Goal: Information Seeking & Learning: Learn about a topic

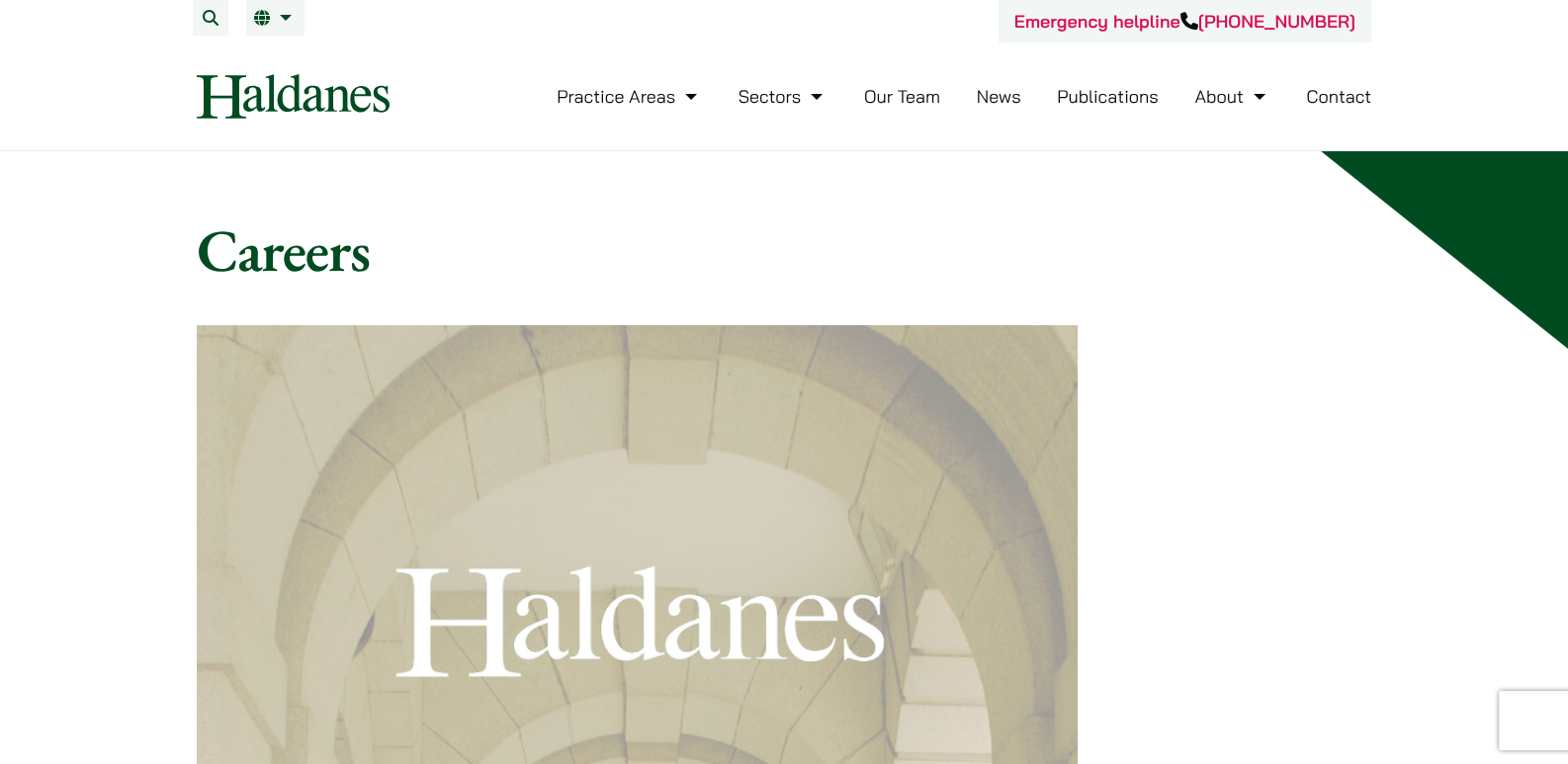
click at [896, 94] on link "Our Team" at bounding box center [901, 96] width 76 height 23
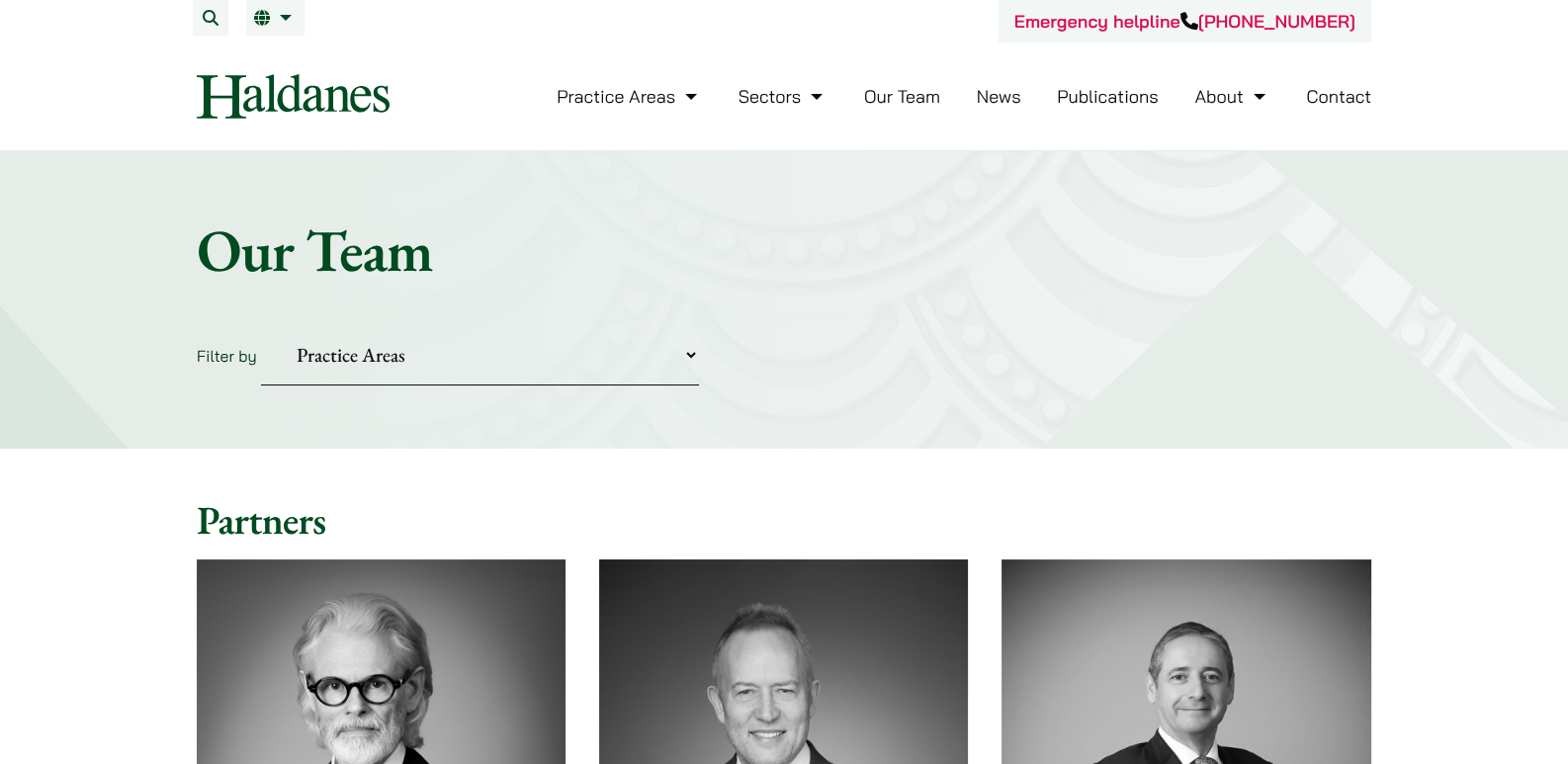
click at [1221, 94] on link "About" at bounding box center [1231, 96] width 75 height 23
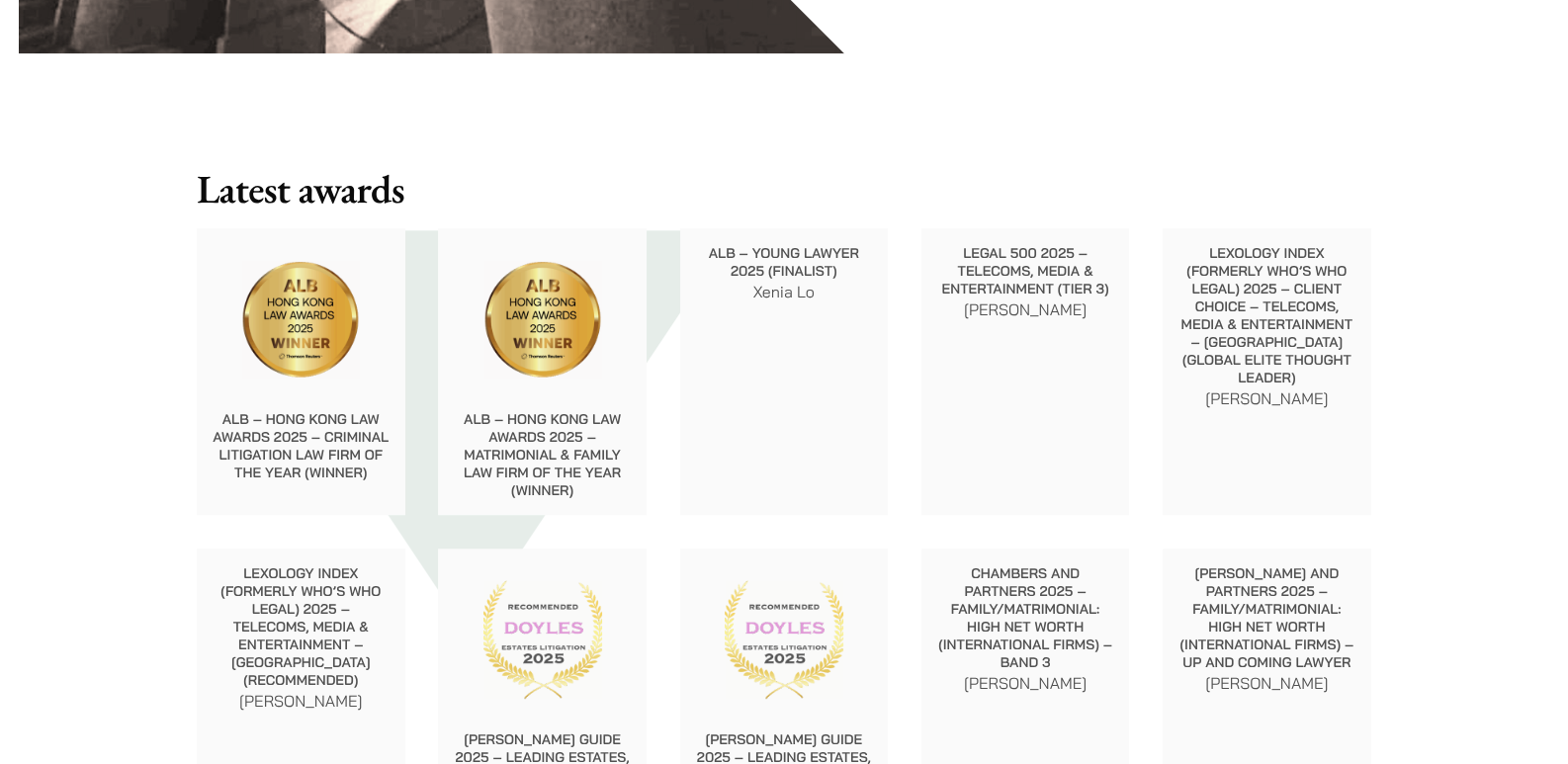
scroll to position [1977, 0]
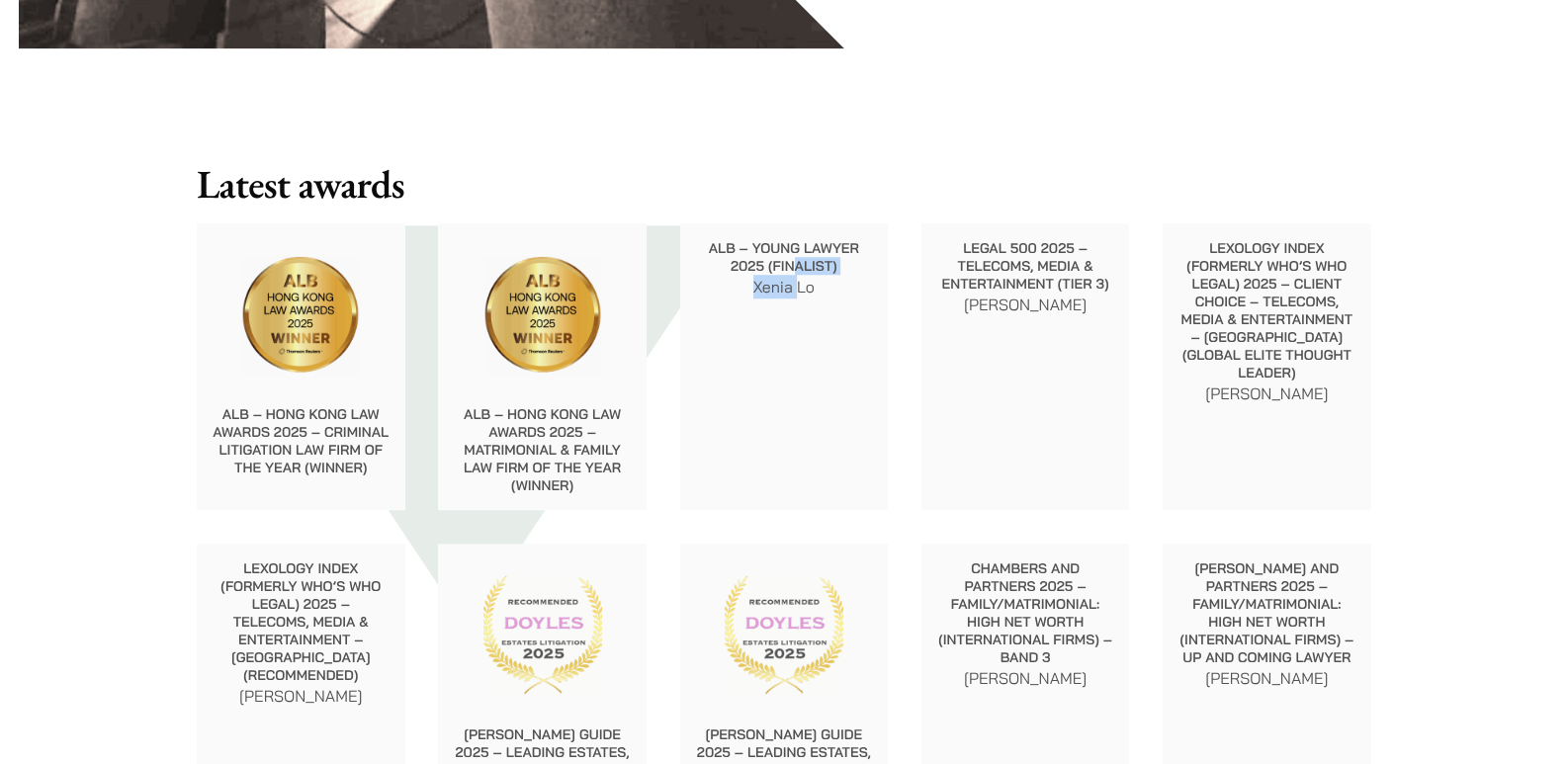
drag, startPoint x: 794, startPoint y: 260, endPoint x: 795, endPoint y: 314, distance: 54.0
click at [794, 314] on div "ALB – Young Lawyer 2025 (Finalist) Xenia Lo" at bounding box center [784, 367] width 209 height 286
click at [802, 317] on div "ALB – Young Lawyer 2025 (Finalist) Xenia Lo" at bounding box center [784, 367] width 209 height 286
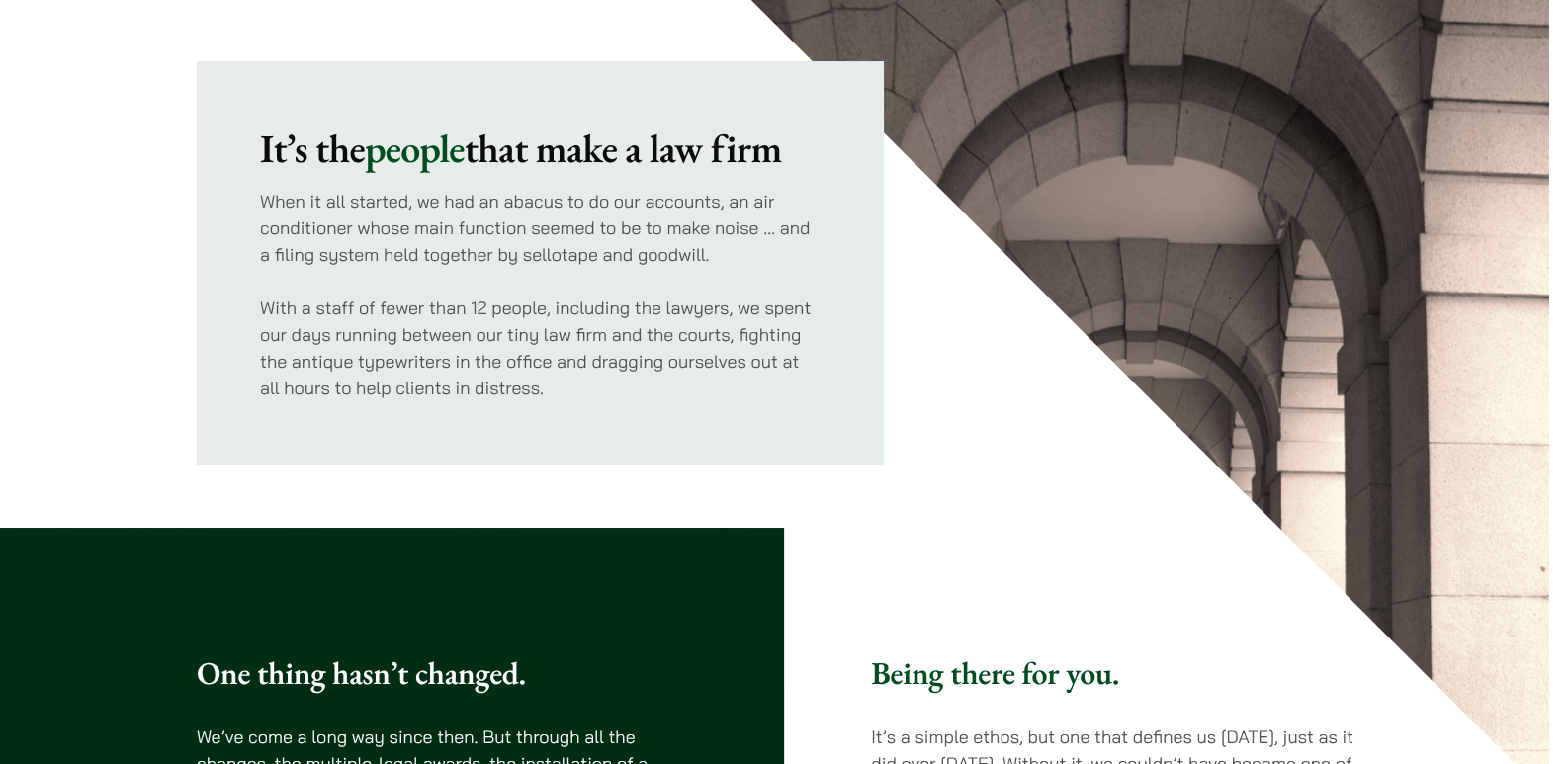
scroll to position [0, 0]
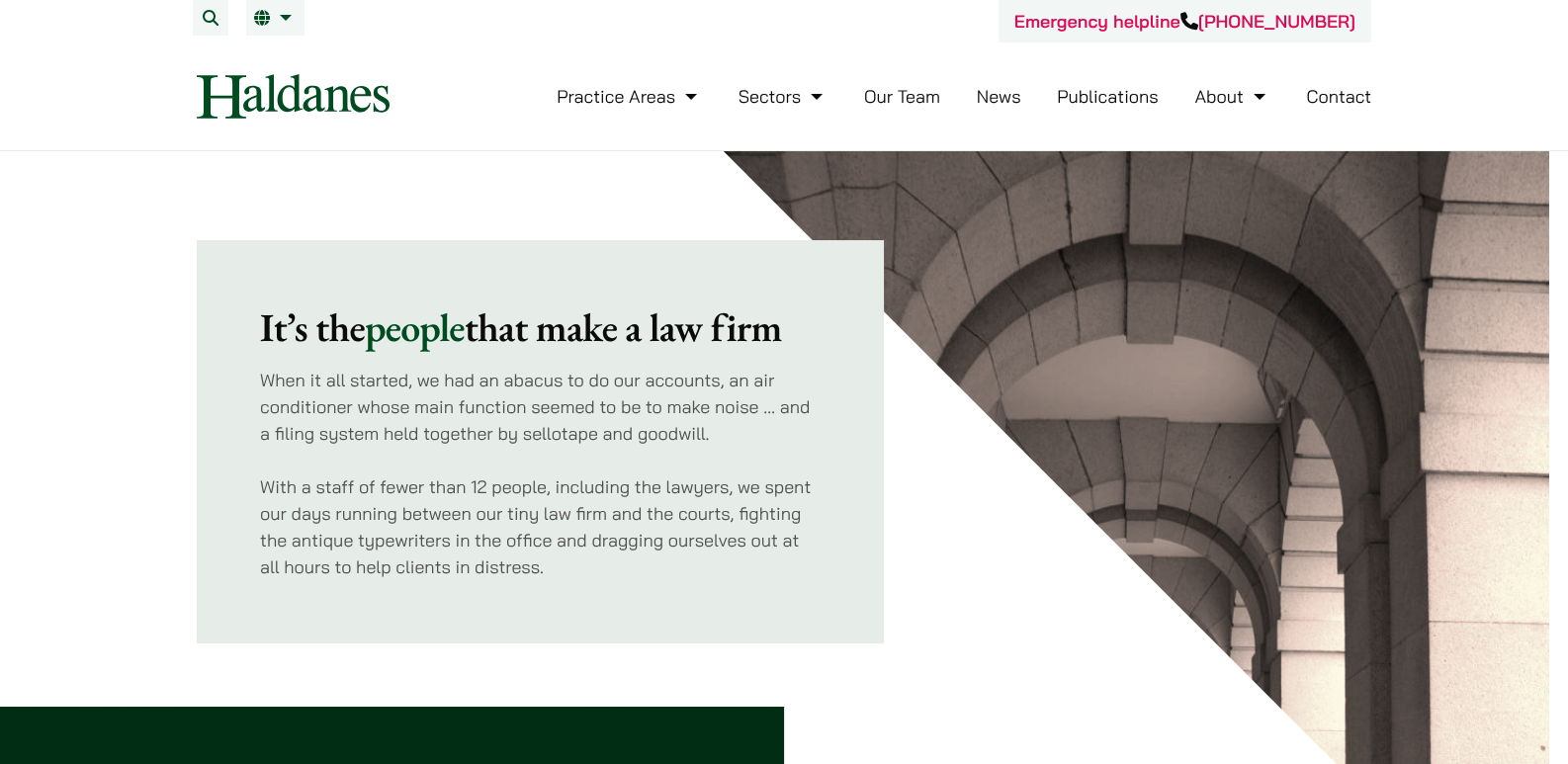
click at [883, 99] on link "Our Team" at bounding box center [901, 96] width 76 height 23
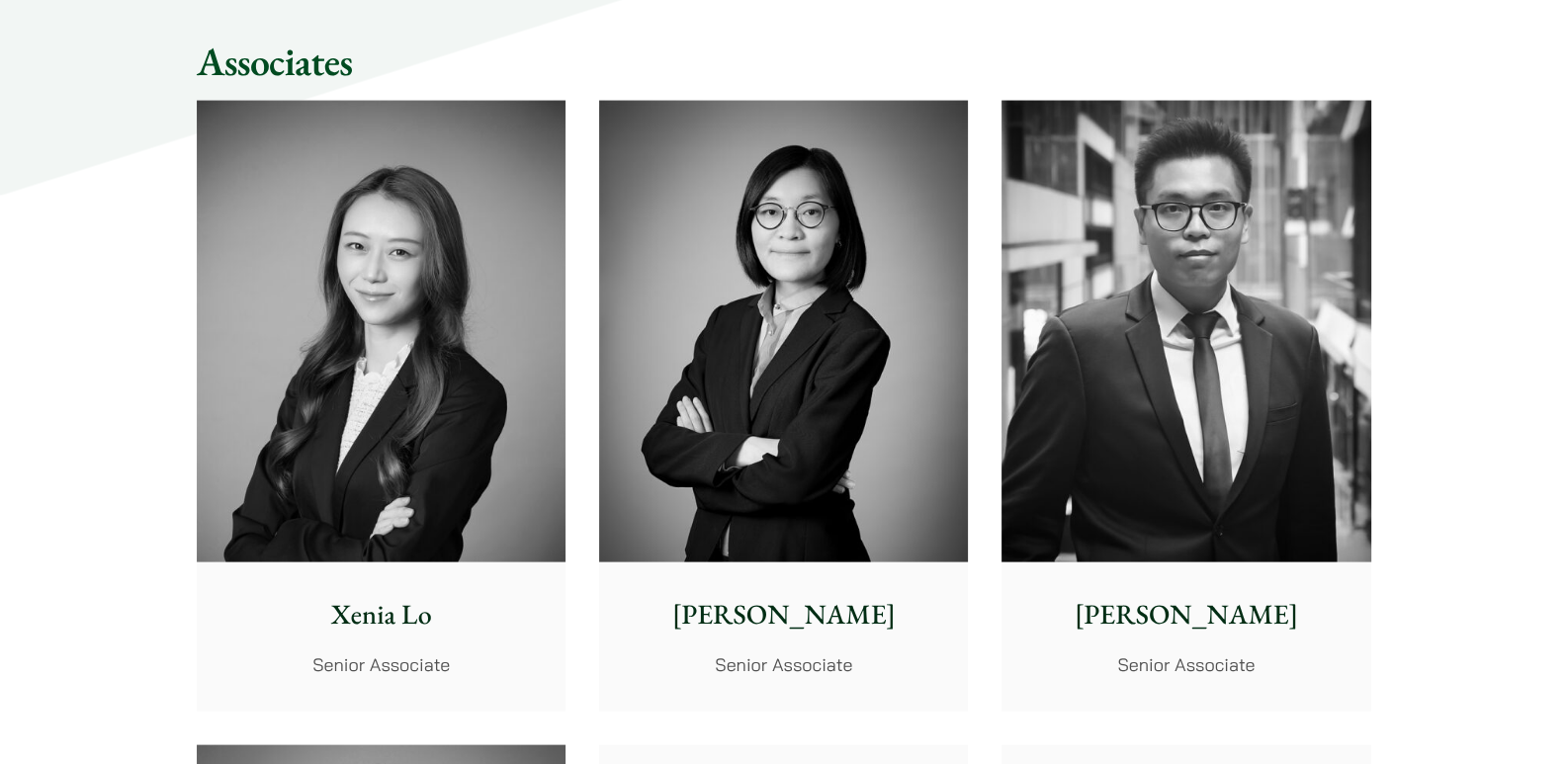
scroll to position [5142, 0]
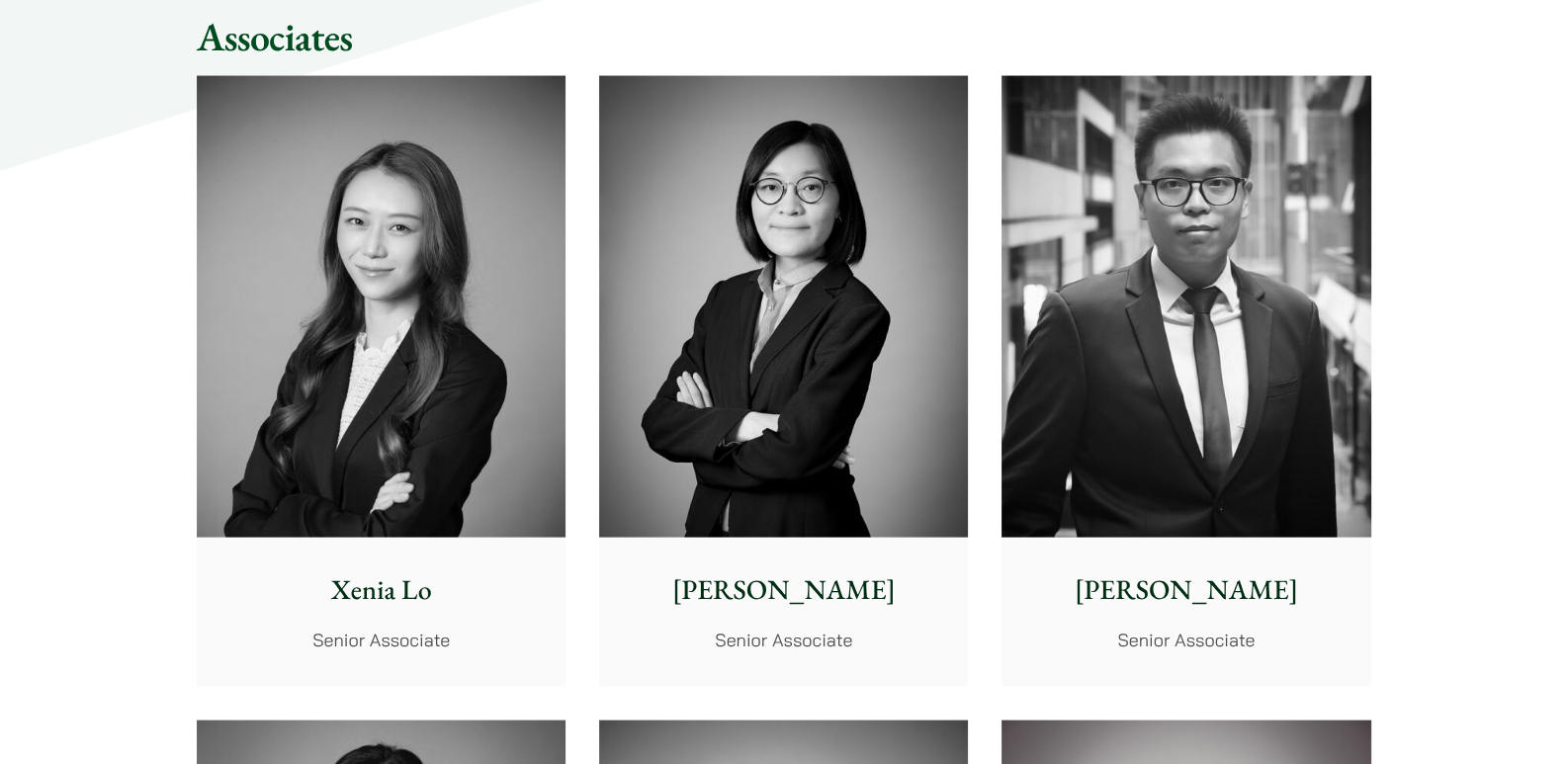
click at [494, 419] on img at bounding box center [381, 307] width 368 height 462
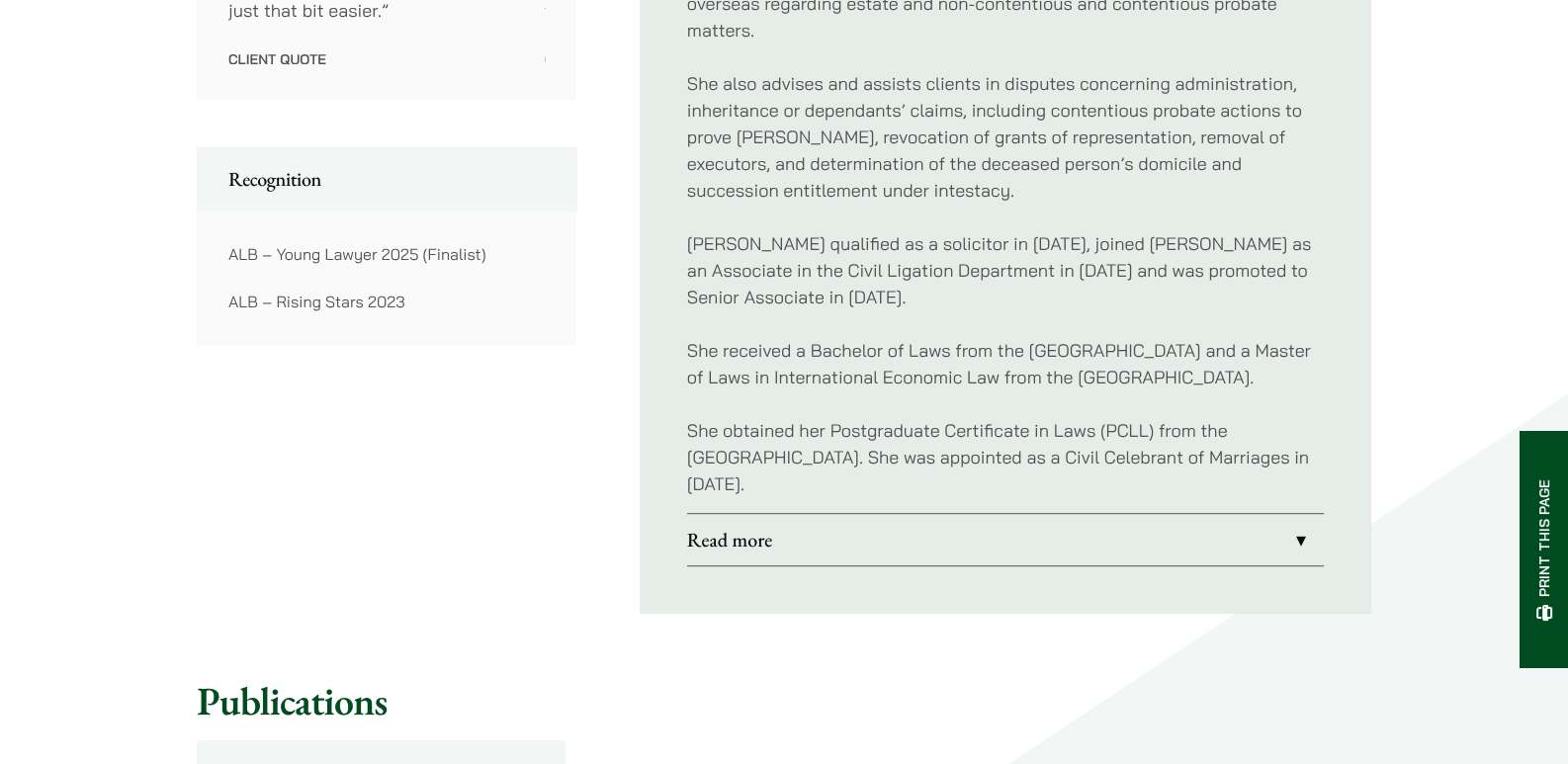
scroll to position [1318, 0]
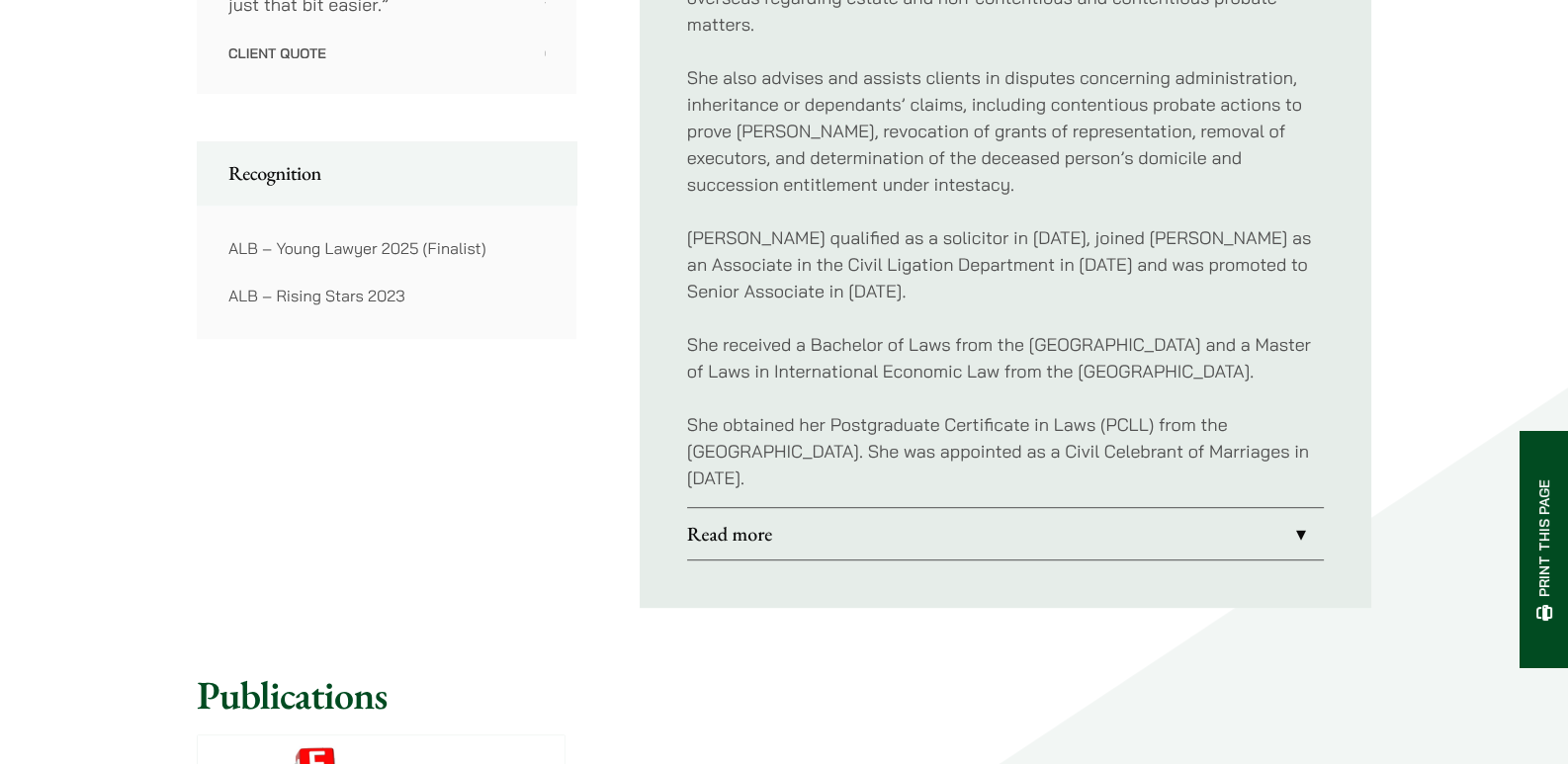
click at [836, 515] on link "Read more" at bounding box center [1005, 534] width 637 height 52
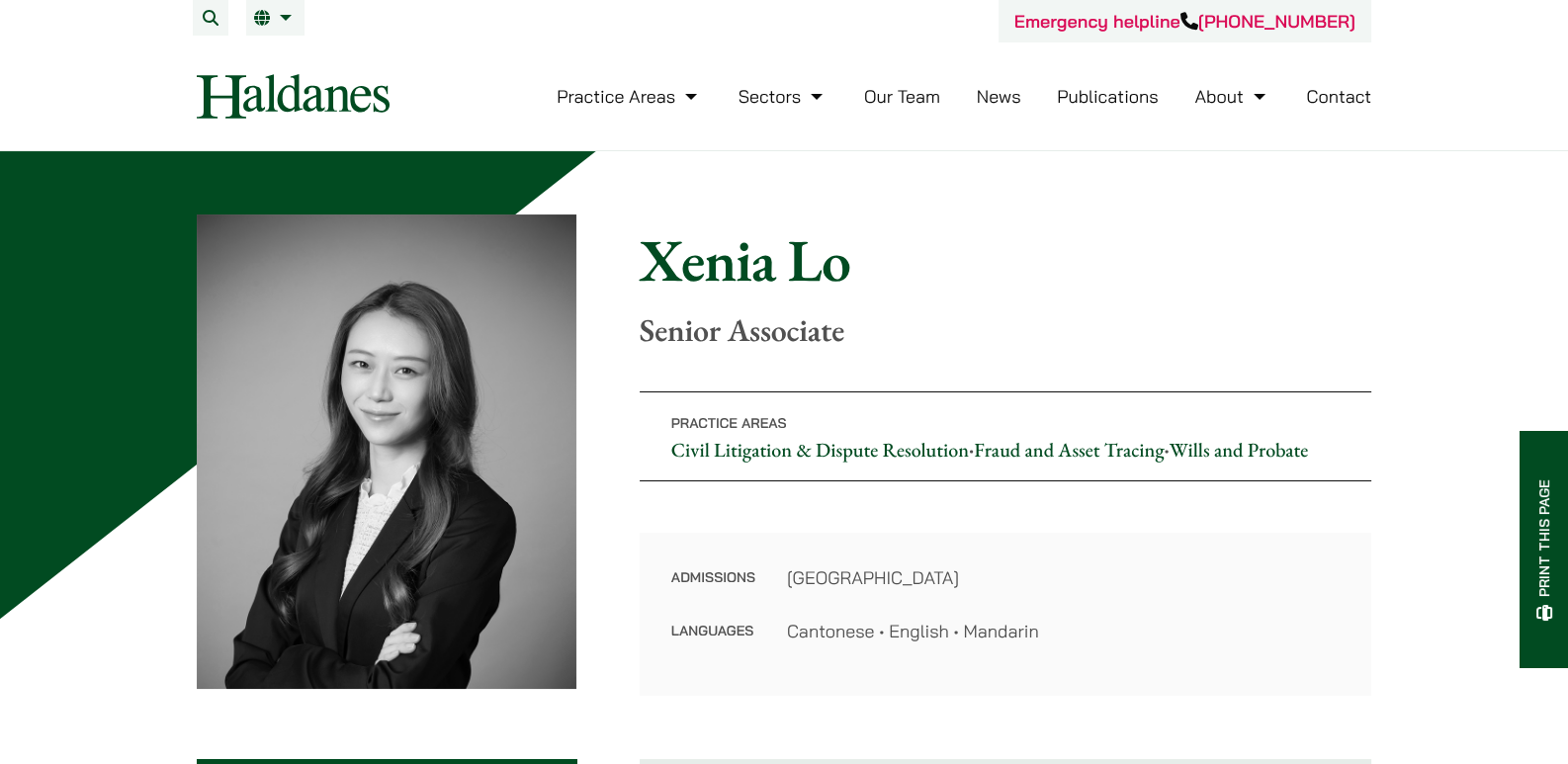
click at [245, 97] on img at bounding box center [293, 96] width 193 height 45
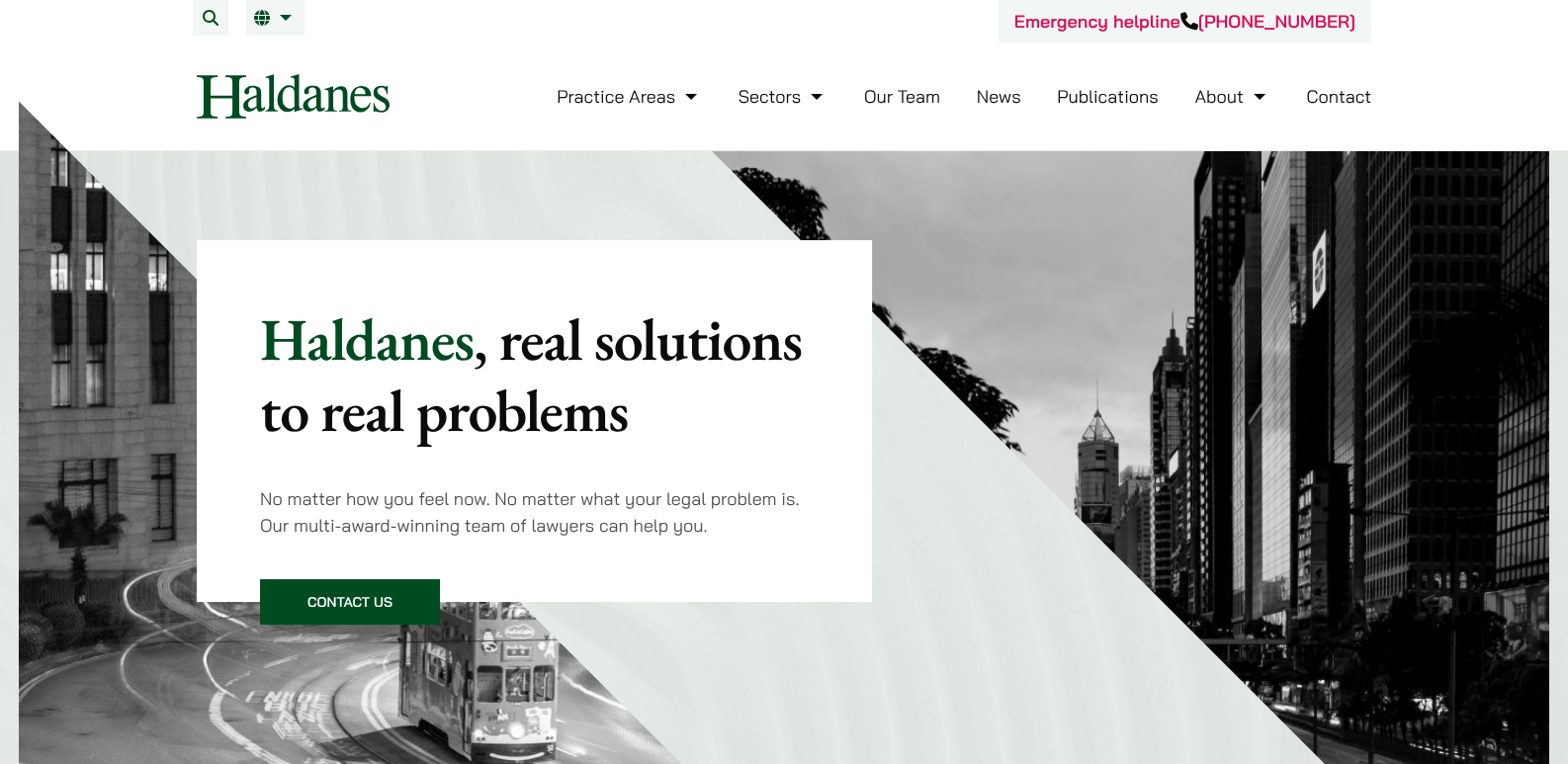
click at [248, 88] on img at bounding box center [293, 96] width 193 height 45
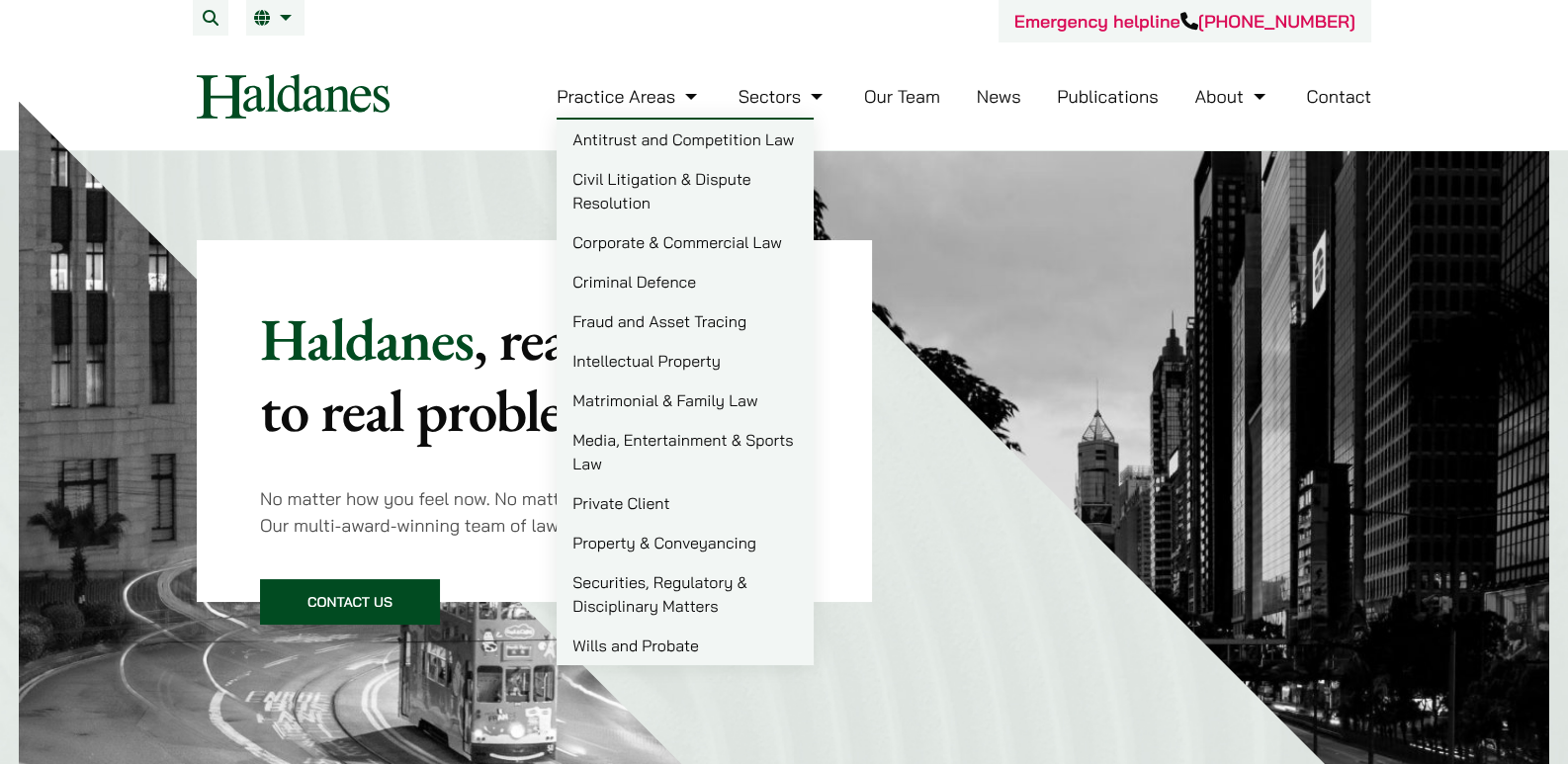
click at [679, 101] on link "Practice Areas" at bounding box center [629, 96] width 146 height 23
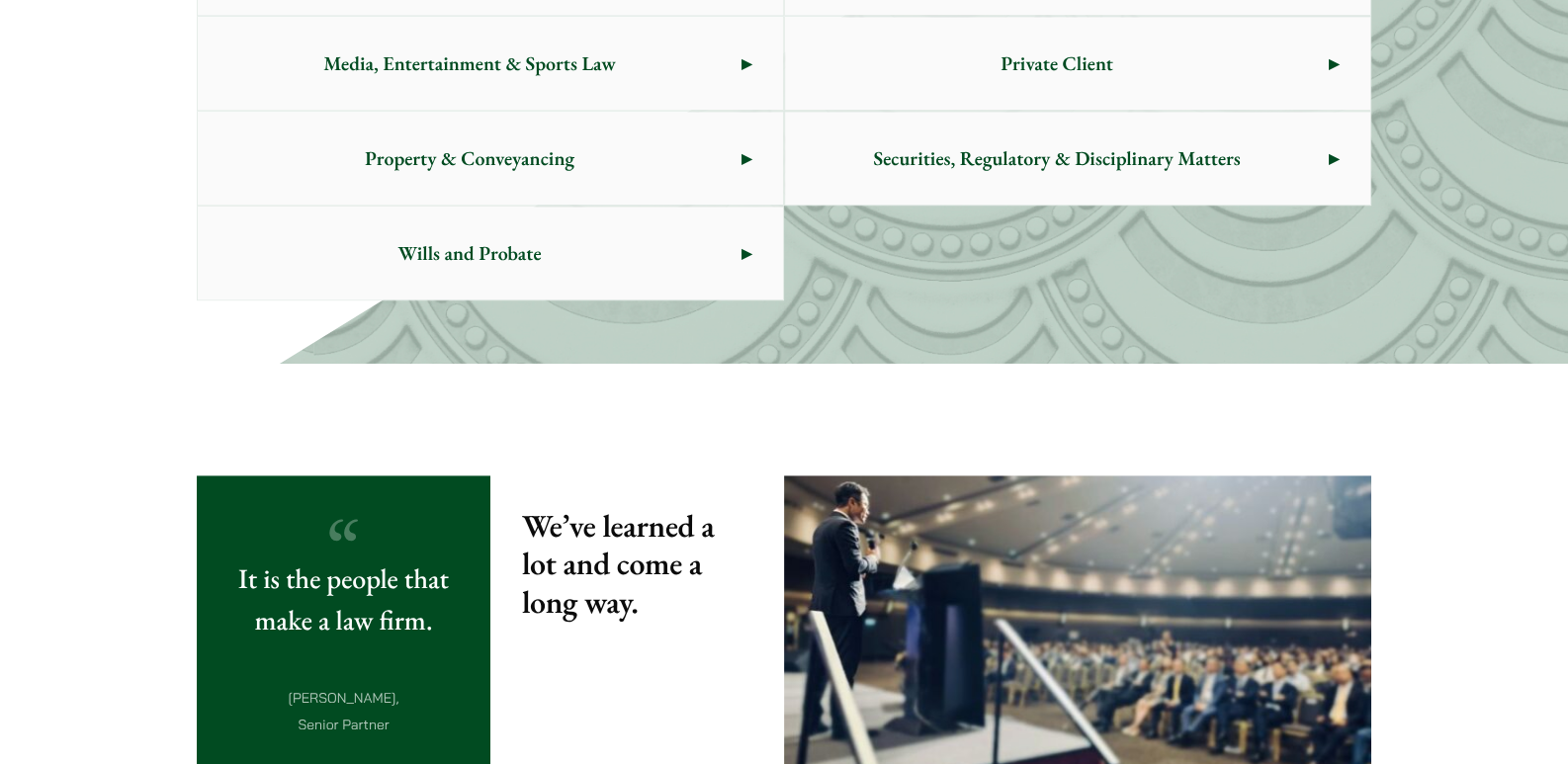
scroll to position [1508, 0]
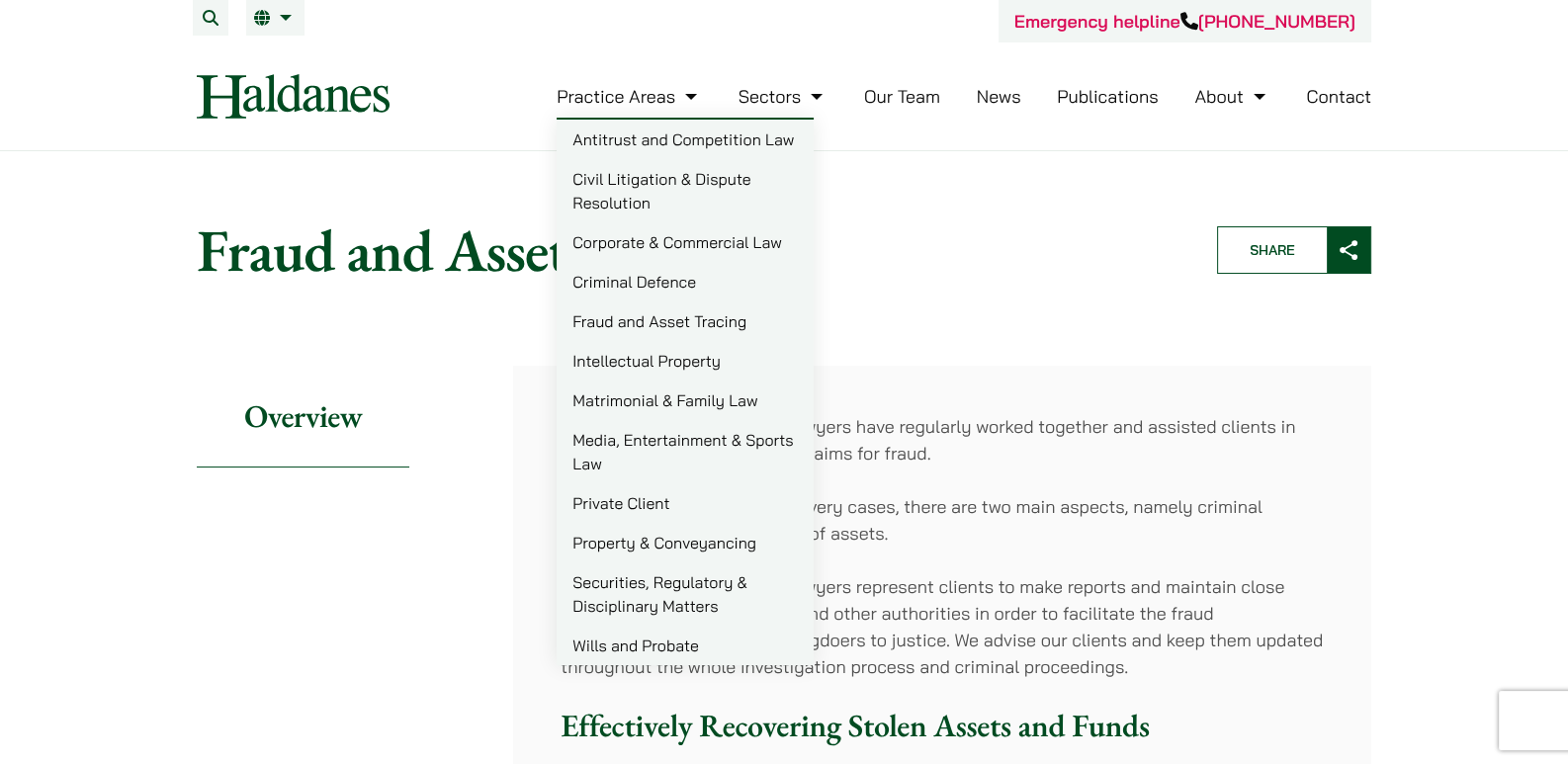
click at [341, 101] on img at bounding box center [293, 96] width 193 height 45
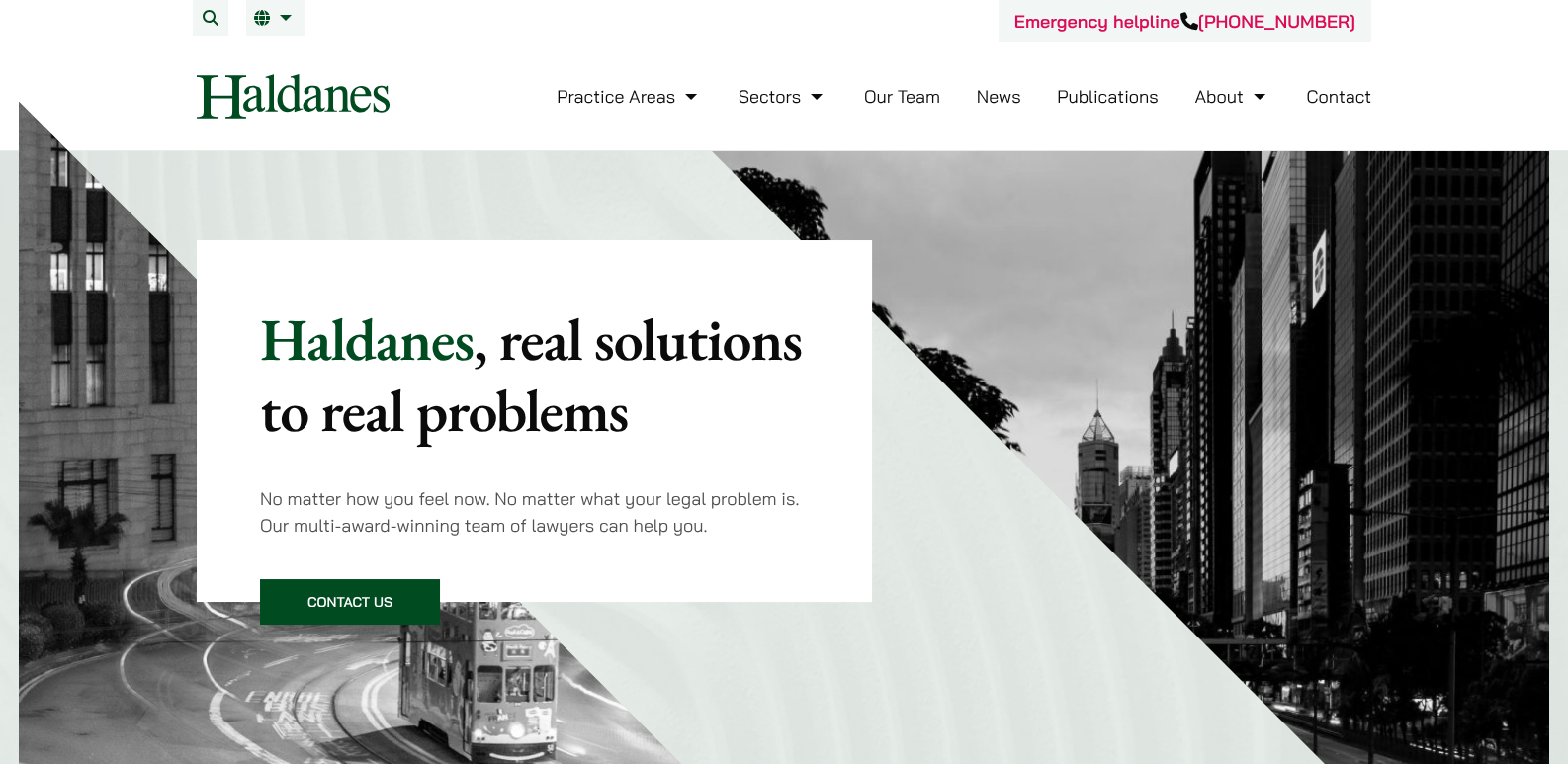
click at [288, 95] on img at bounding box center [293, 96] width 193 height 45
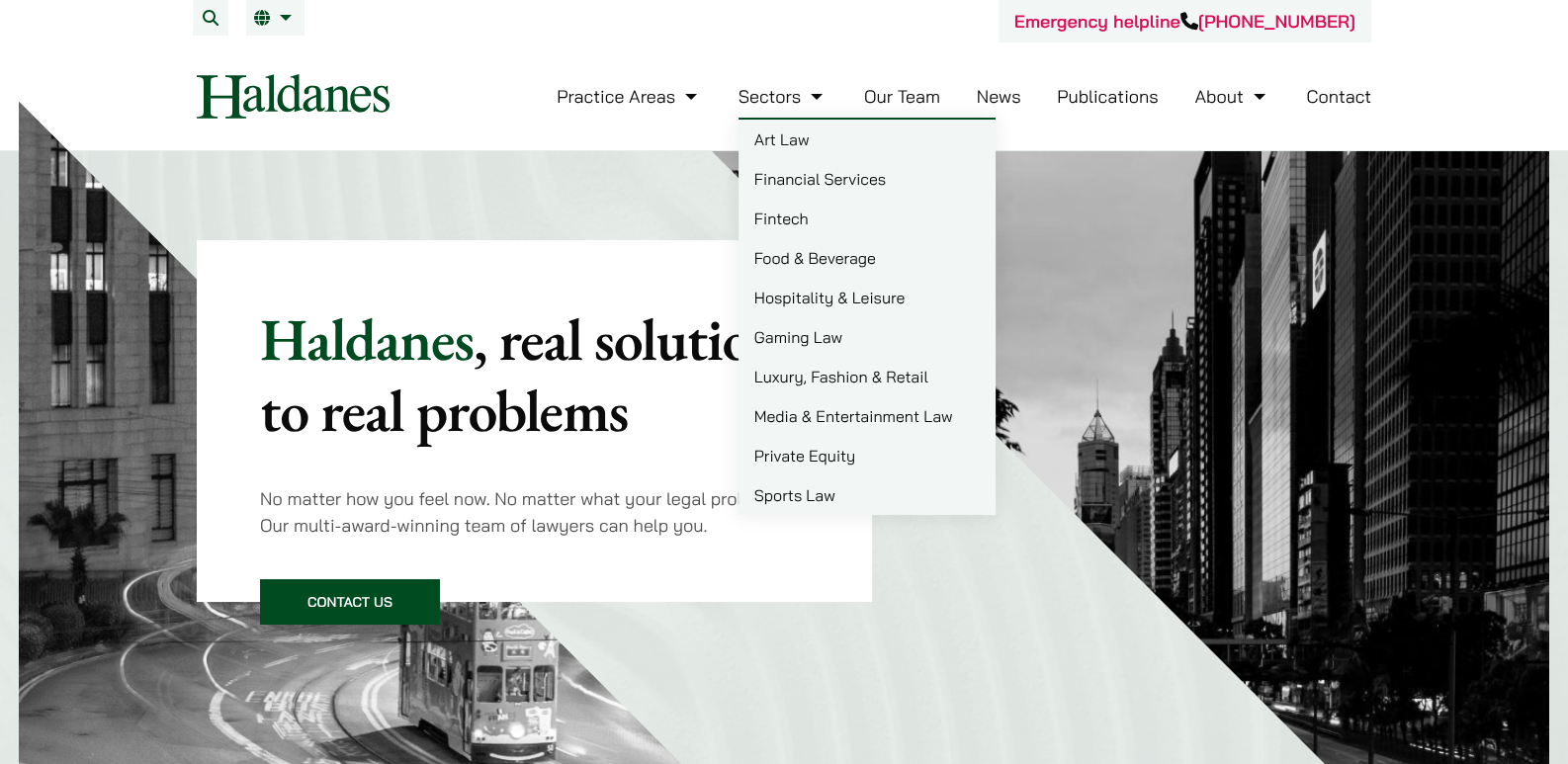
click at [798, 428] on link "Media & Entertainment Law" at bounding box center [866, 416] width 257 height 40
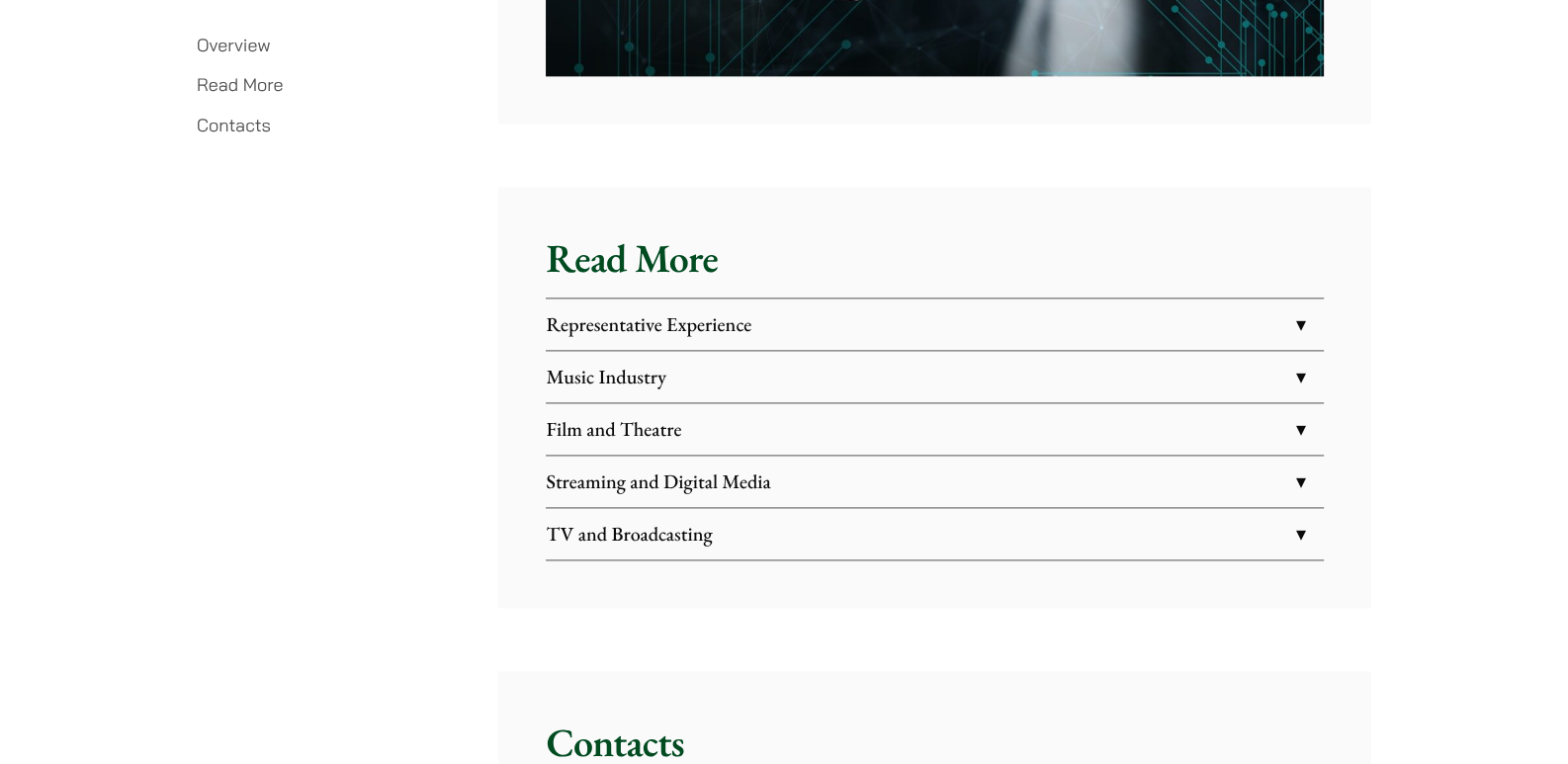
scroll to position [3428, 0]
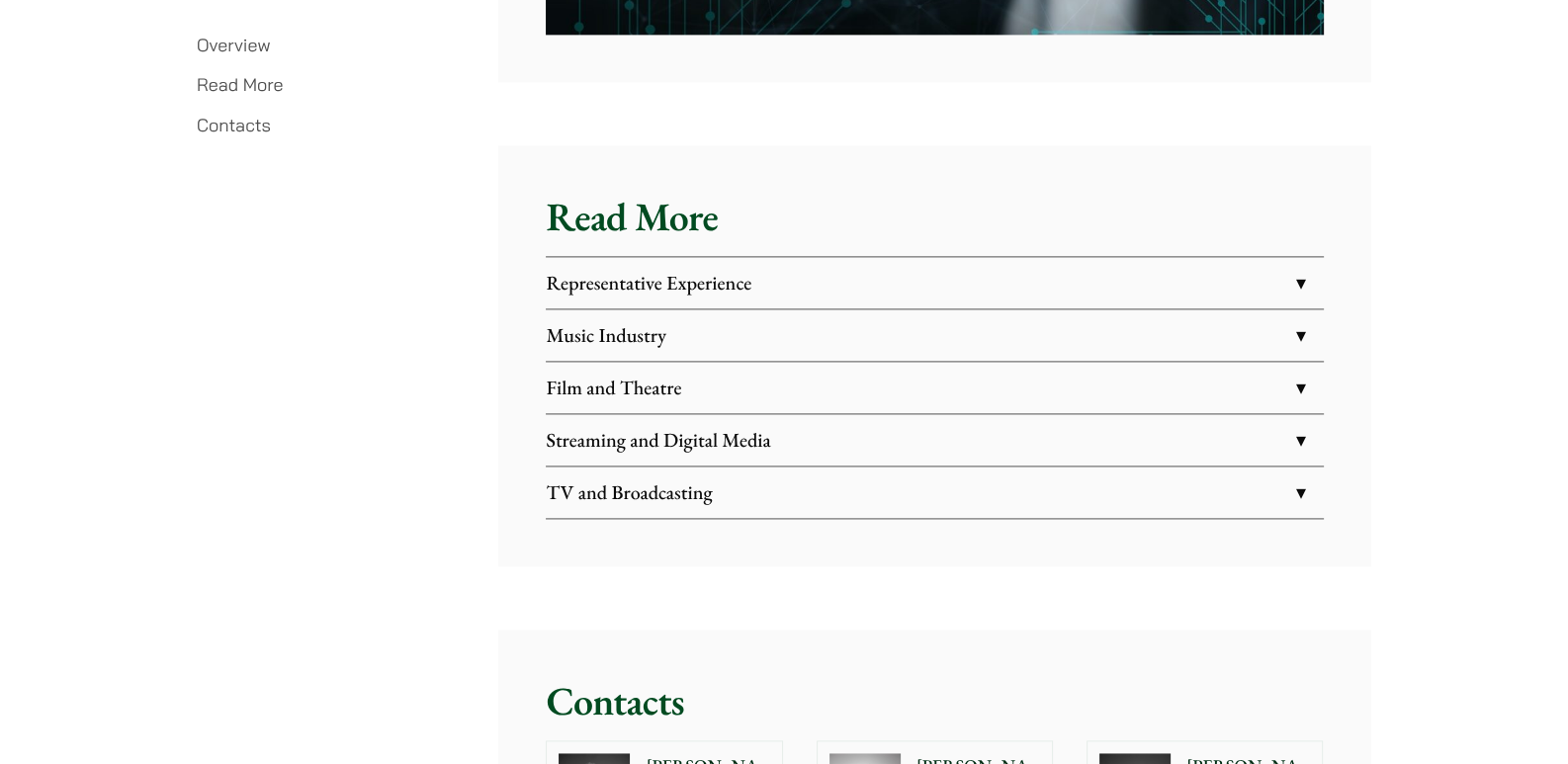
click at [704, 387] on link "Film and Theatre" at bounding box center [934, 387] width 777 height 52
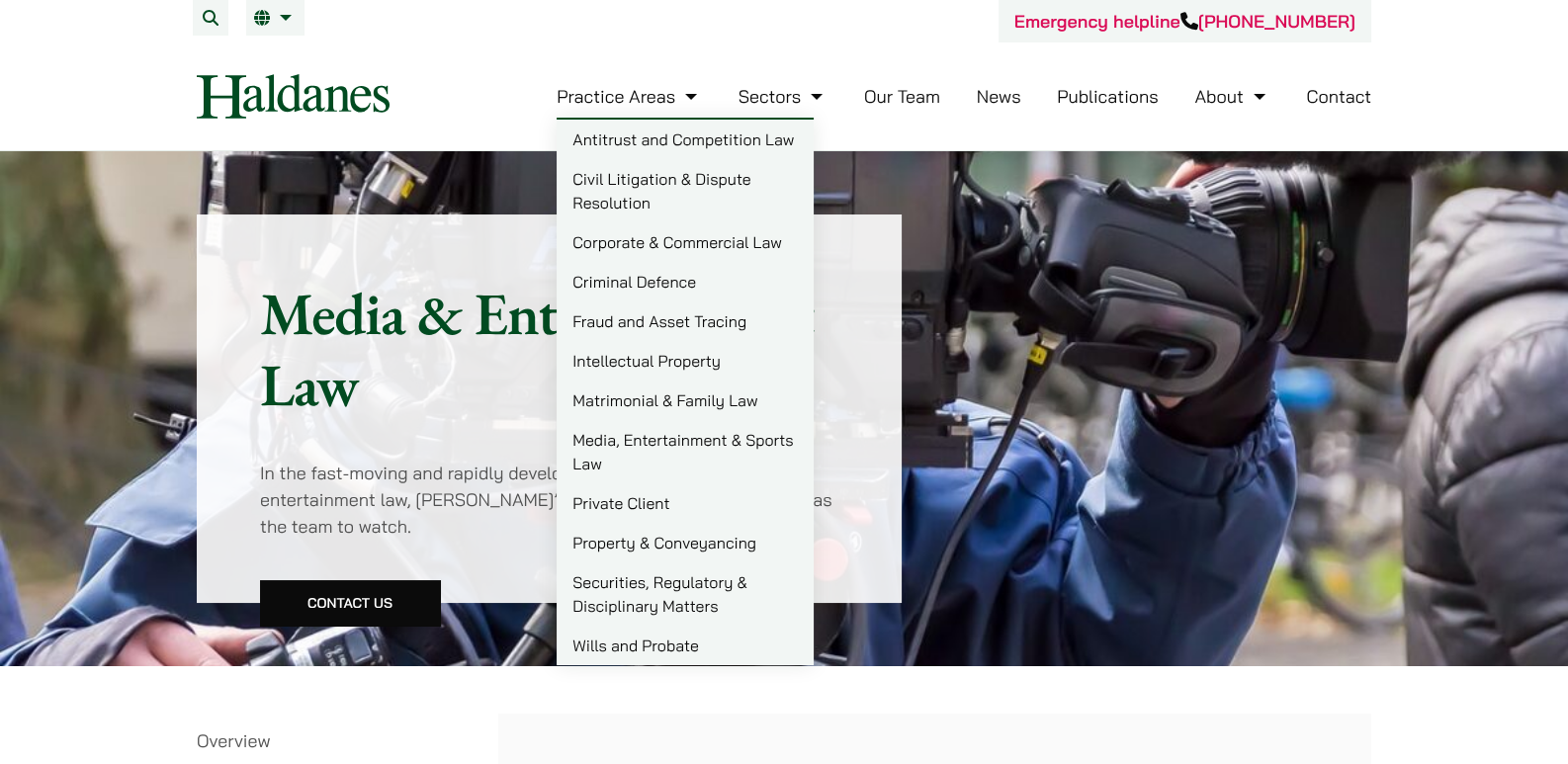
click at [641, 199] on link "Civil Litigation & Dispute Resolution" at bounding box center [684, 191] width 257 height 63
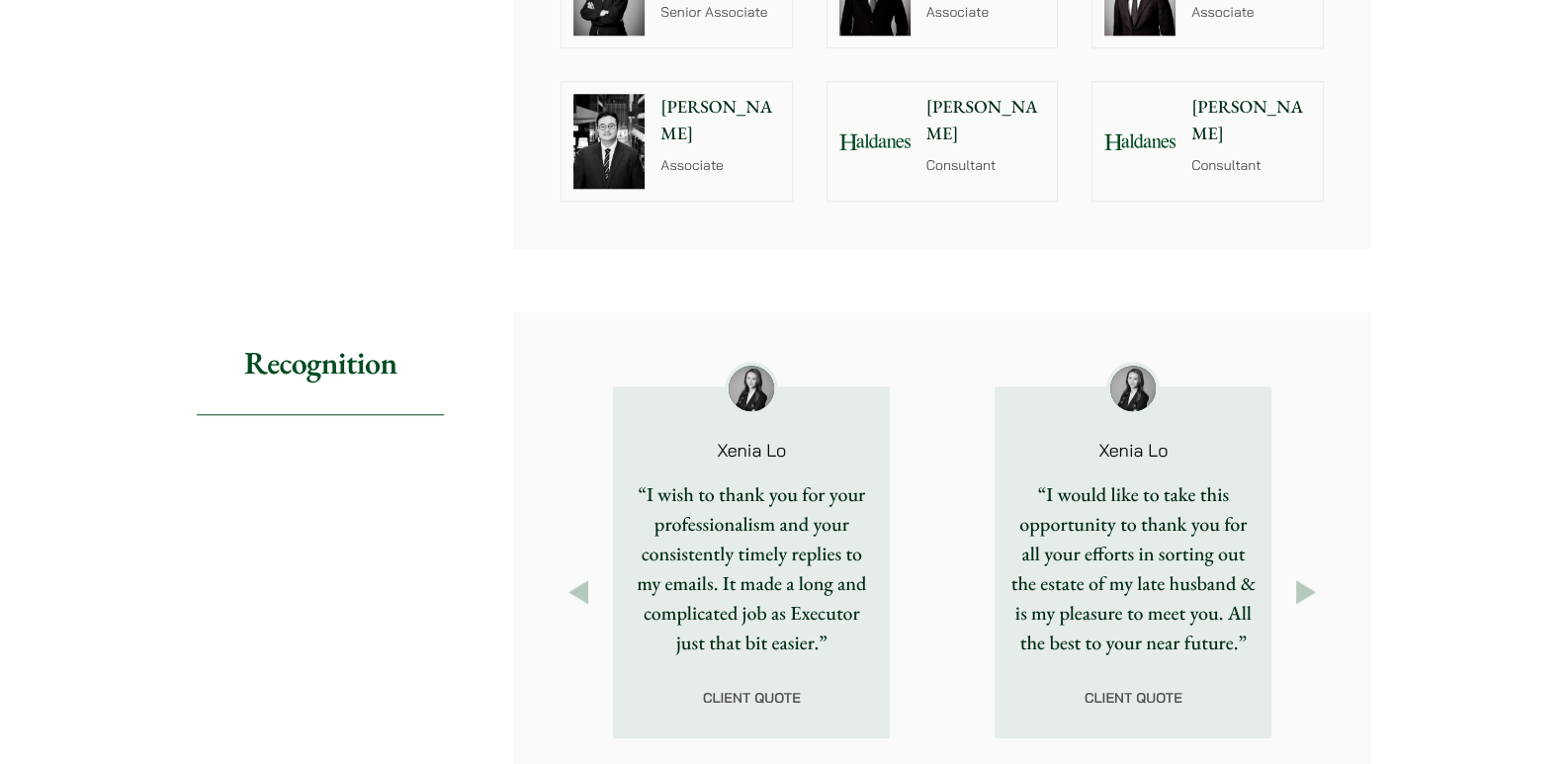
scroll to position [2373, 0]
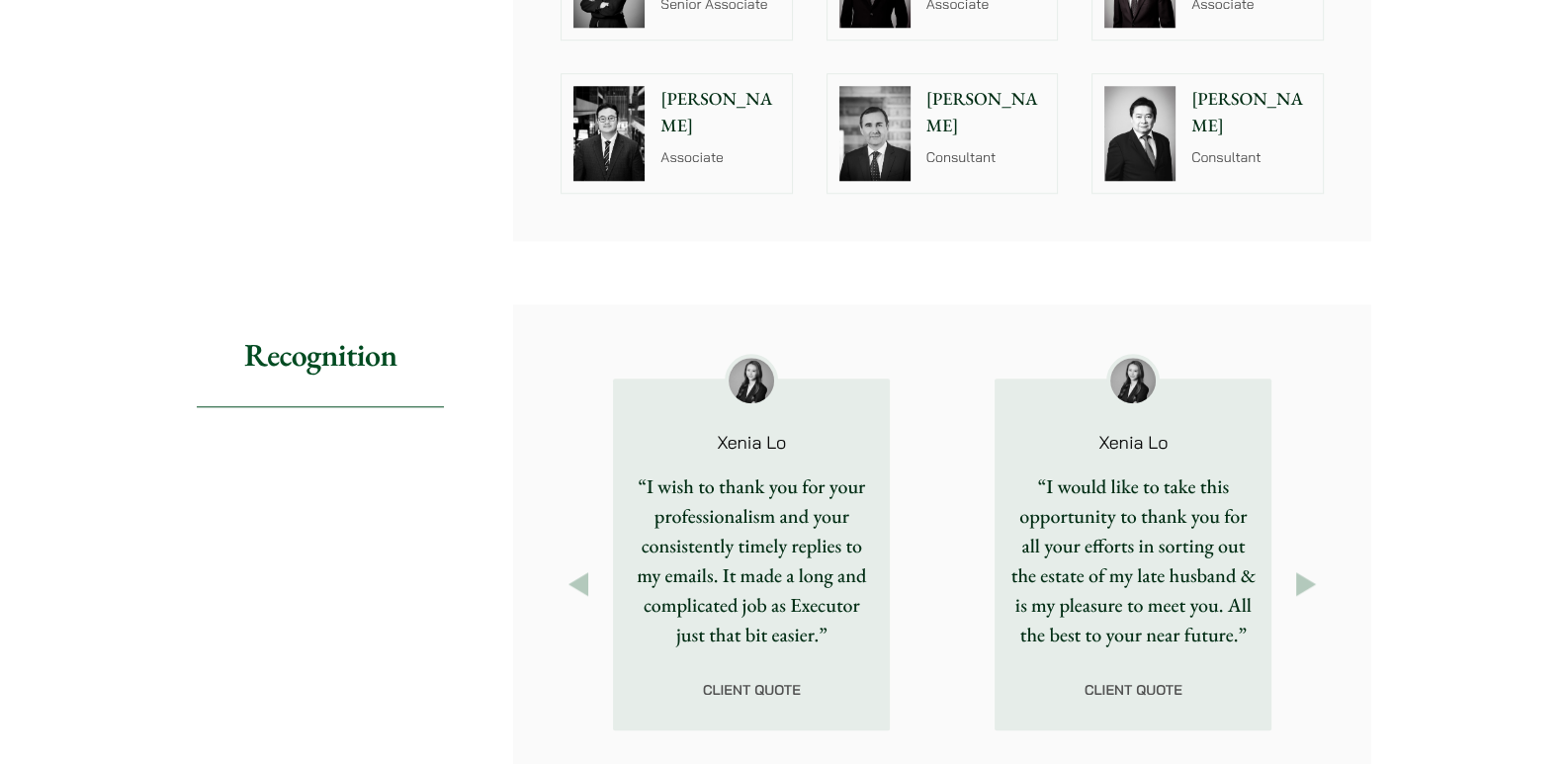
click at [1294, 567] on button "Next" at bounding box center [1306, 585] width 36 height 36
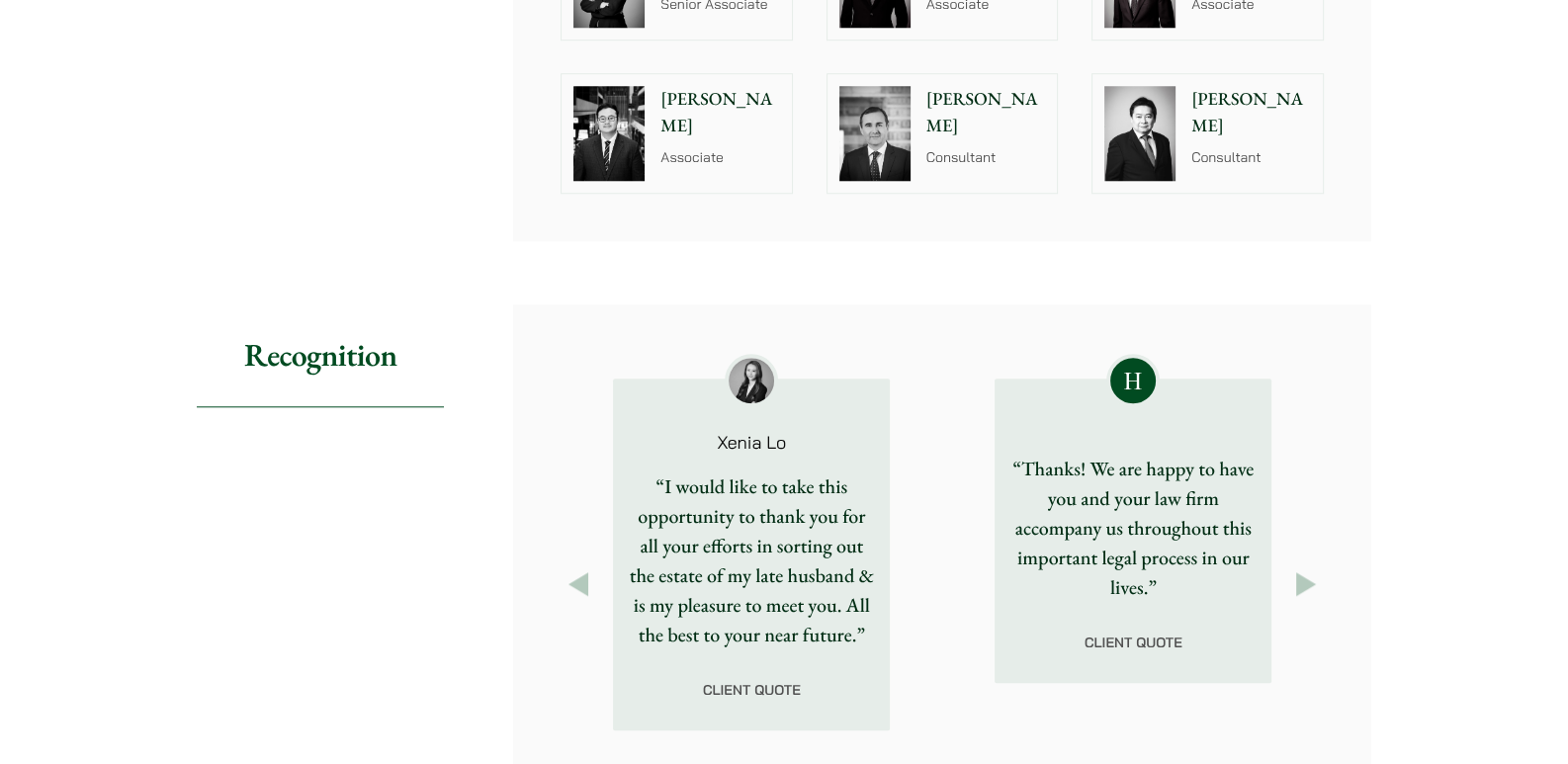
click at [592, 567] on button "Previous" at bounding box center [578, 585] width 36 height 36
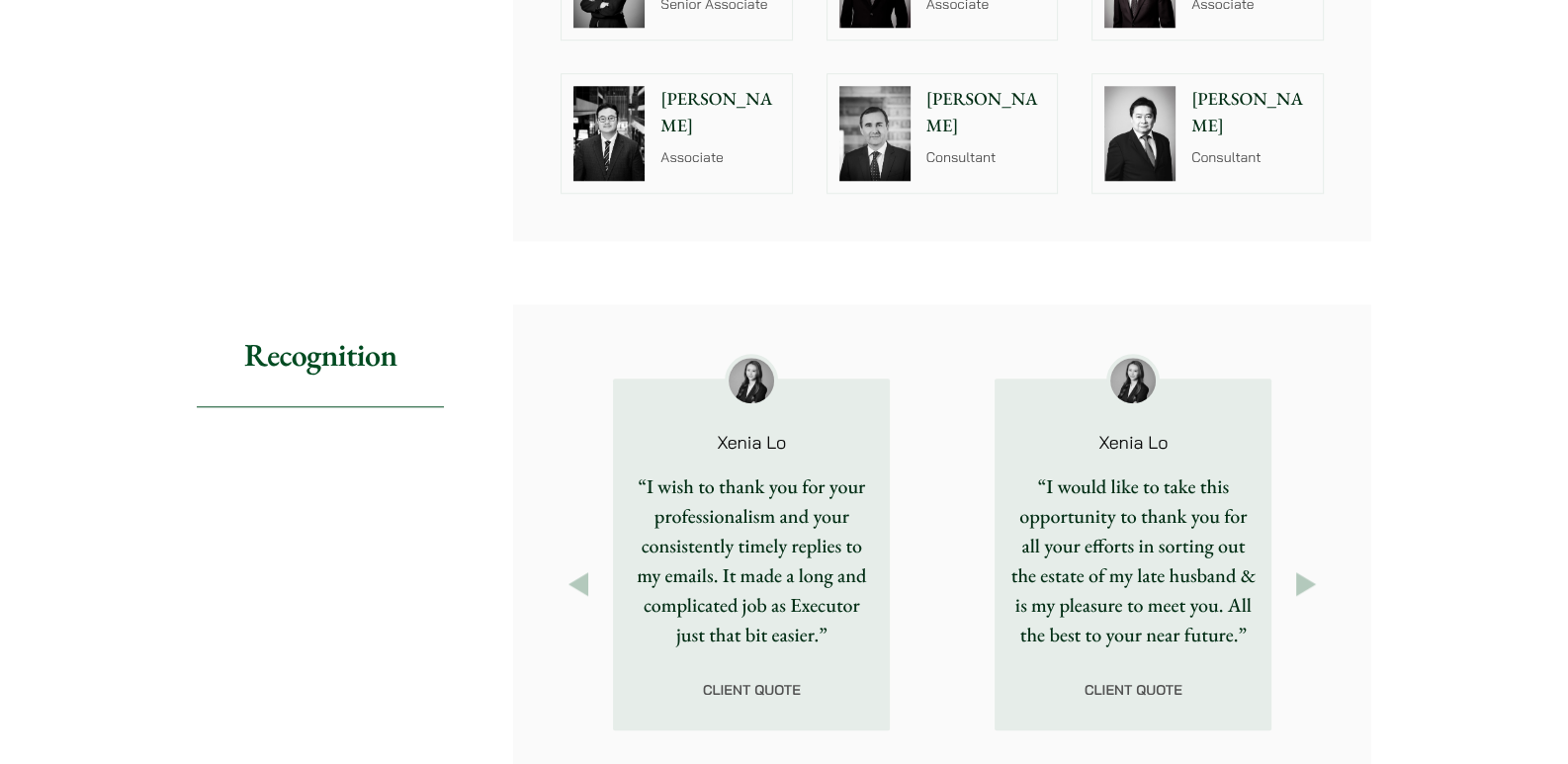
click at [592, 567] on button "Previous" at bounding box center [578, 585] width 36 height 36
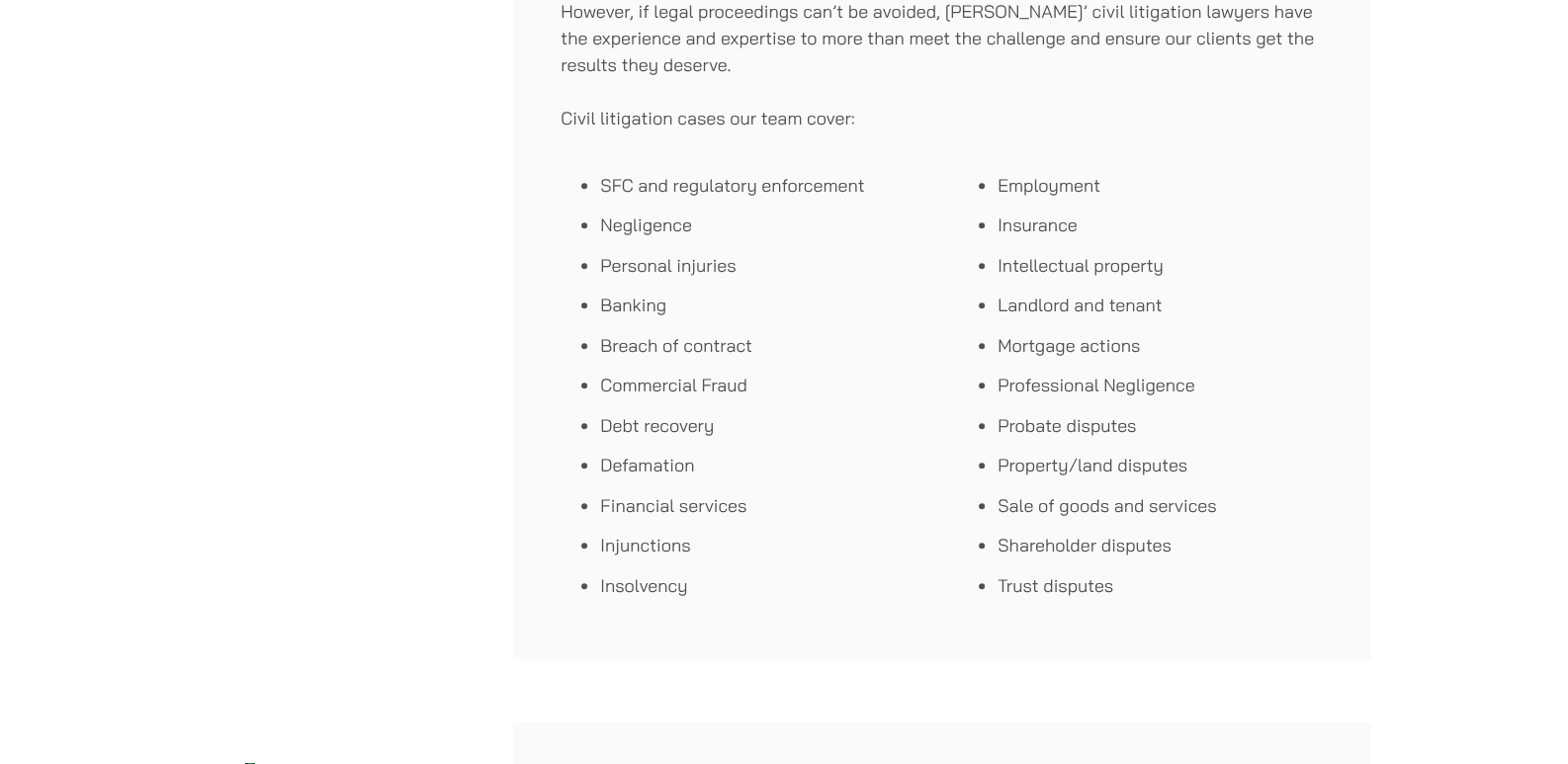
scroll to position [1186, 0]
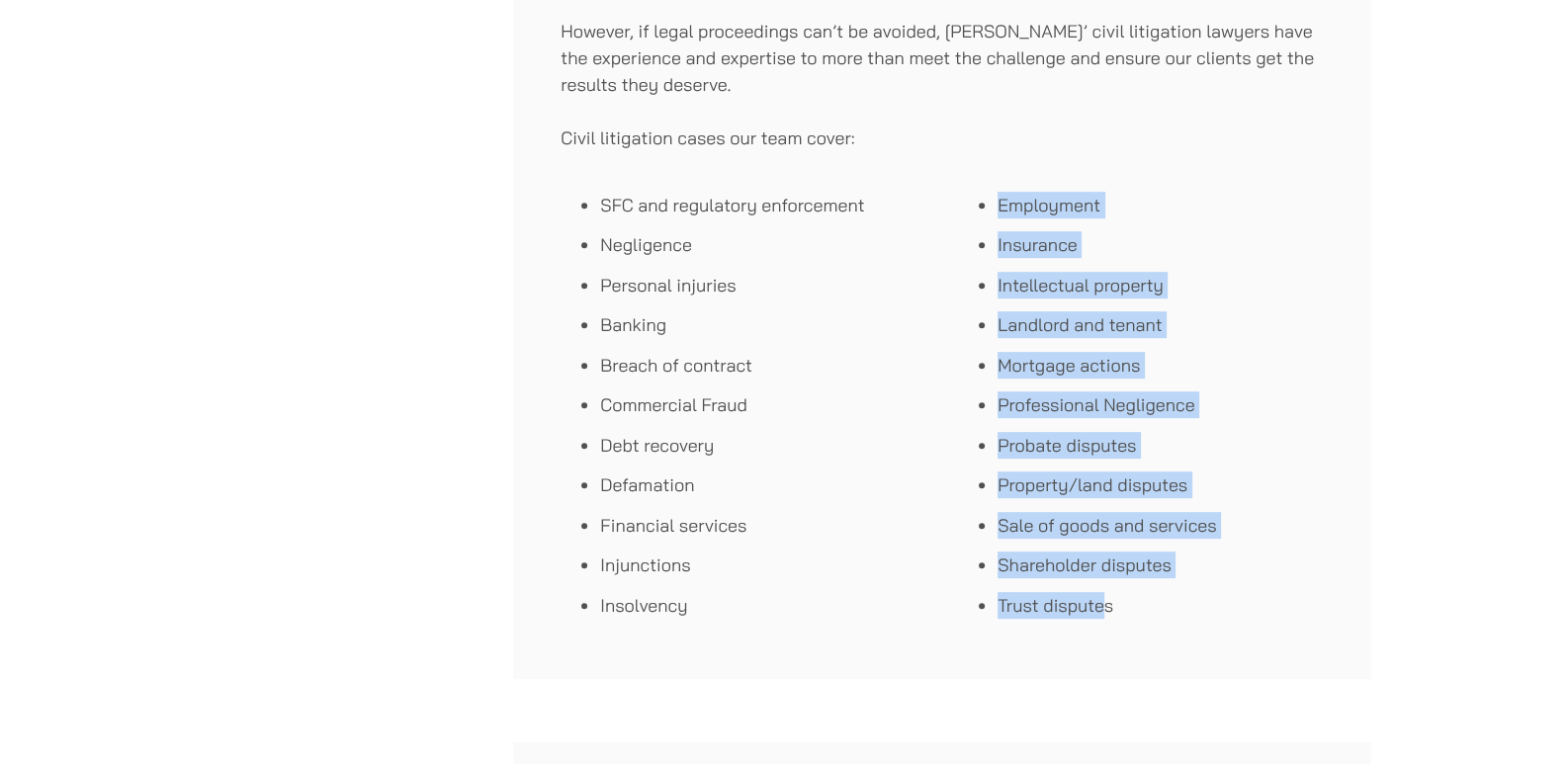
drag, startPoint x: 1107, startPoint y: 597, endPoint x: 986, endPoint y: 215, distance: 400.7
click at [986, 215] on ul "Employment Insurance Intellectual property Landlord and tenant Mortgage actions…" at bounding box center [1140, 405] width 366 height 427
click at [993, 294] on ul "Employment Insurance Intellectual property Landlord and tenant Mortgage actions…" at bounding box center [1140, 405] width 366 height 427
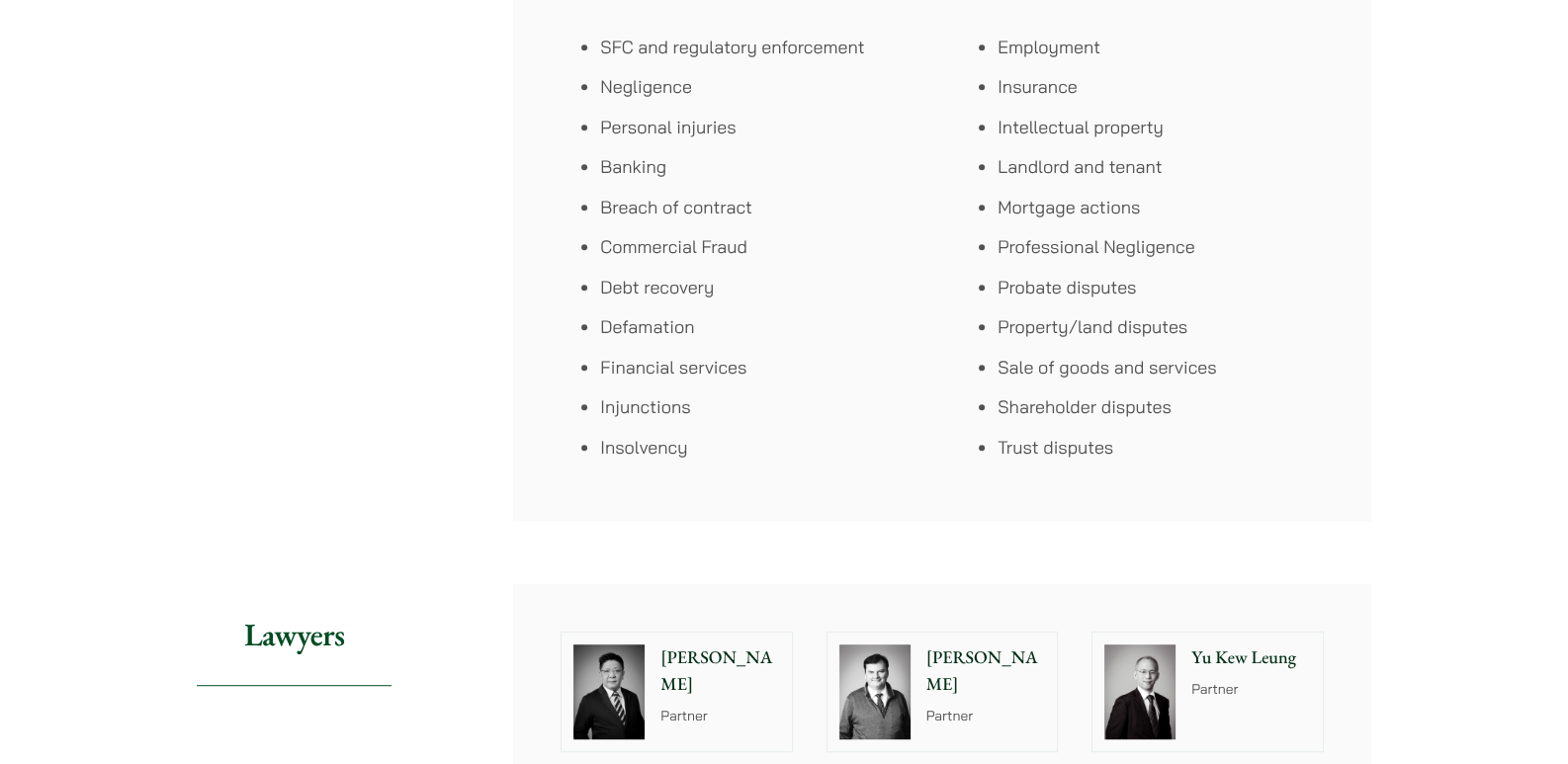
scroll to position [1713, 0]
